Goal: Task Accomplishment & Management: Manage account settings

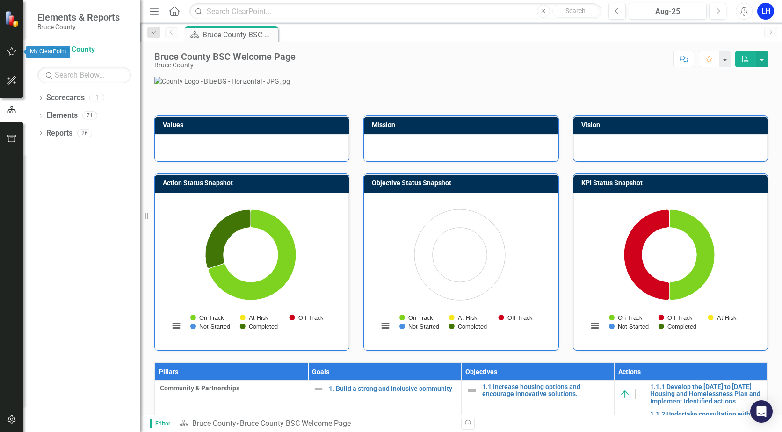
click at [7, 47] on button "button" at bounding box center [11, 52] width 21 height 20
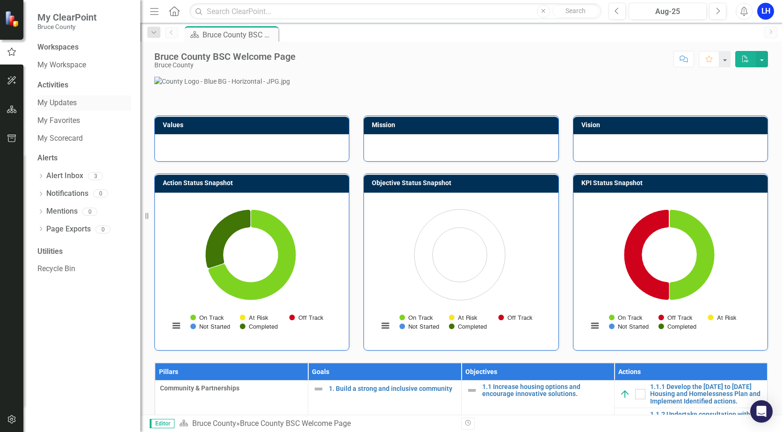
click at [63, 106] on link "My Updates" at bounding box center [84, 103] width 94 height 11
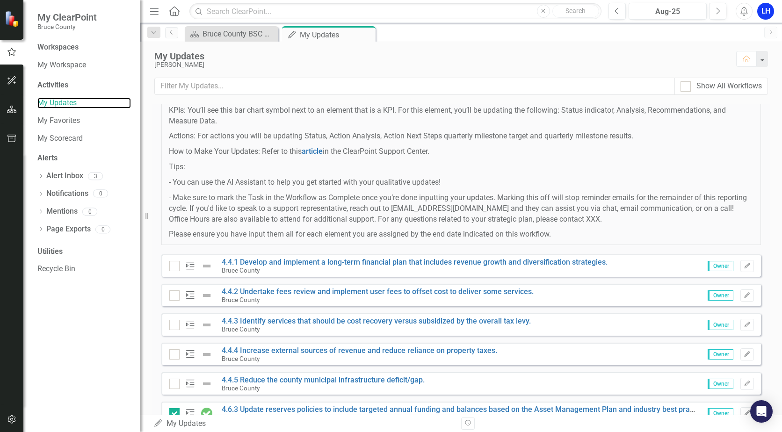
scroll to position [110, 0]
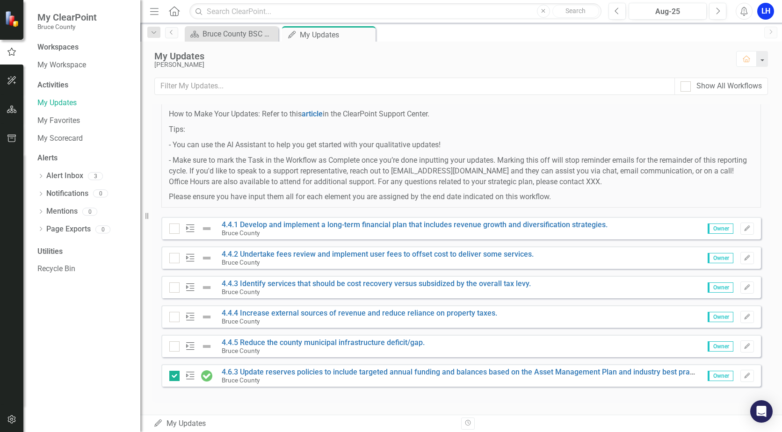
click at [190, 228] on icon "Action" at bounding box center [190, 228] width 12 height 9
click at [744, 231] on icon "Edit" at bounding box center [747, 229] width 7 height 6
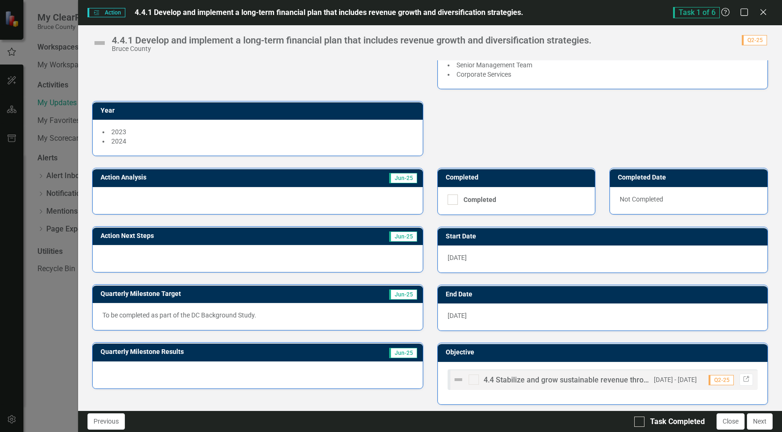
scroll to position [92, 0]
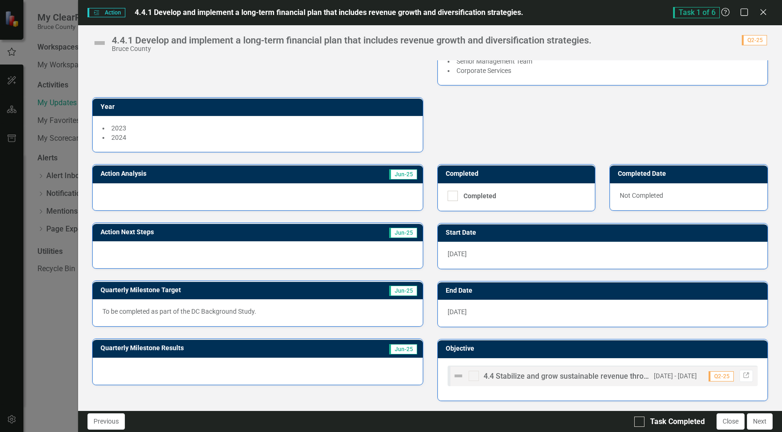
click at [327, 363] on div at bounding box center [258, 371] width 330 height 27
click at [766, 9] on icon "Close" at bounding box center [764, 11] width 12 height 9
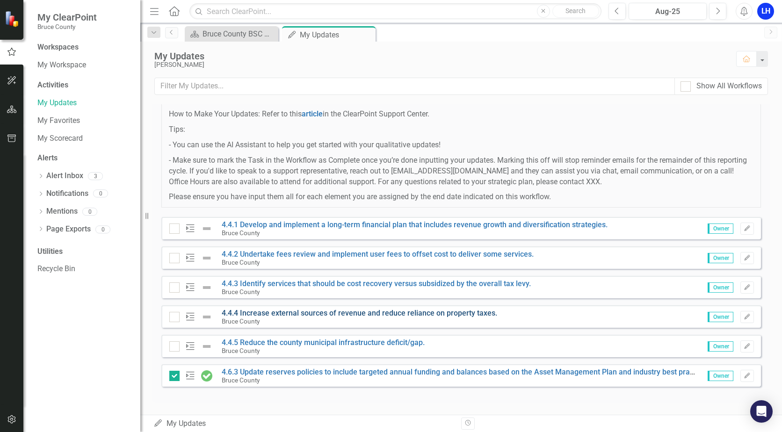
click at [261, 313] on link "4.4.4 Increase external sources of revenue and reduce reliance on property taxe…" at bounding box center [360, 313] width 276 height 9
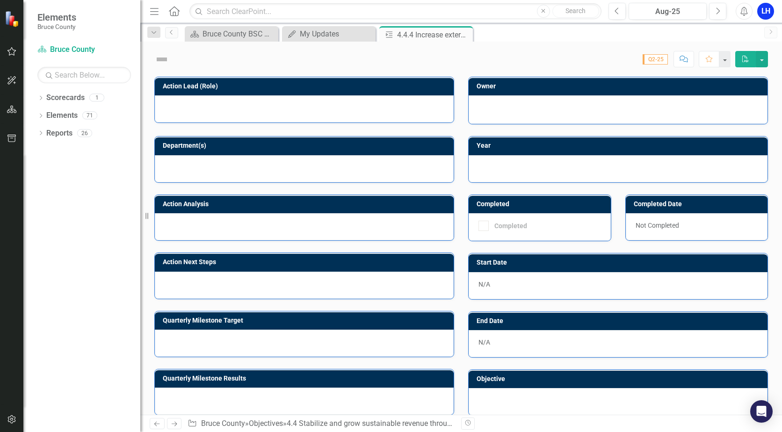
checkbox input "true"
